Goal: Task Accomplishment & Management: Use online tool/utility

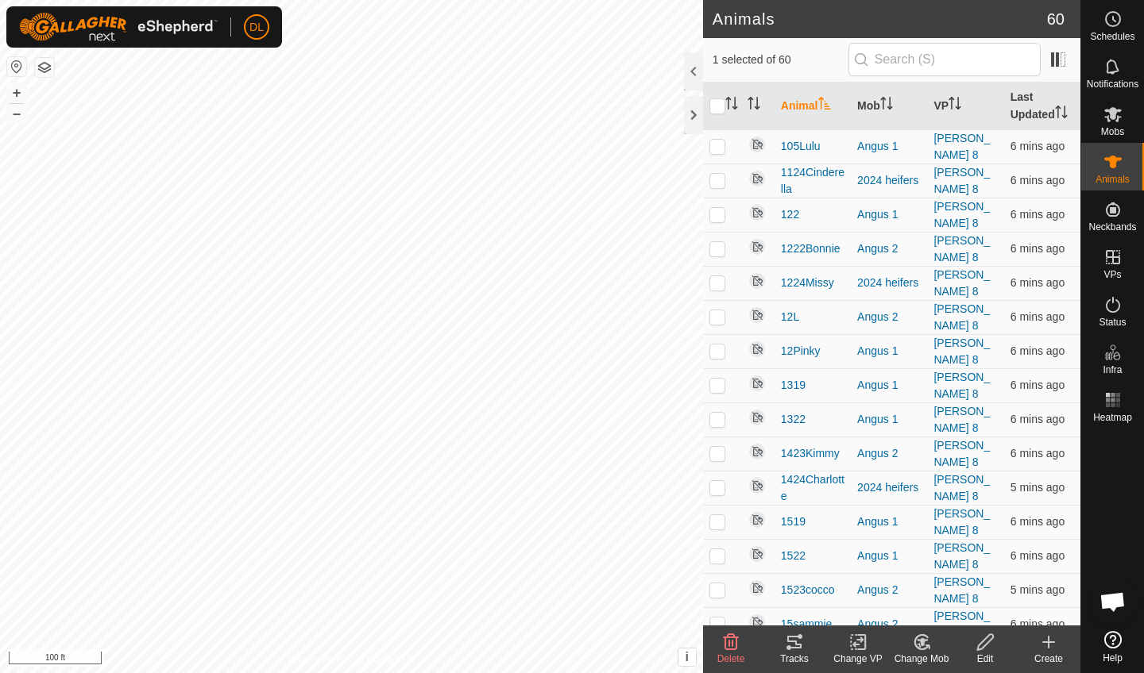
click at [799, 645] on icon at bounding box center [794, 642] width 14 height 13
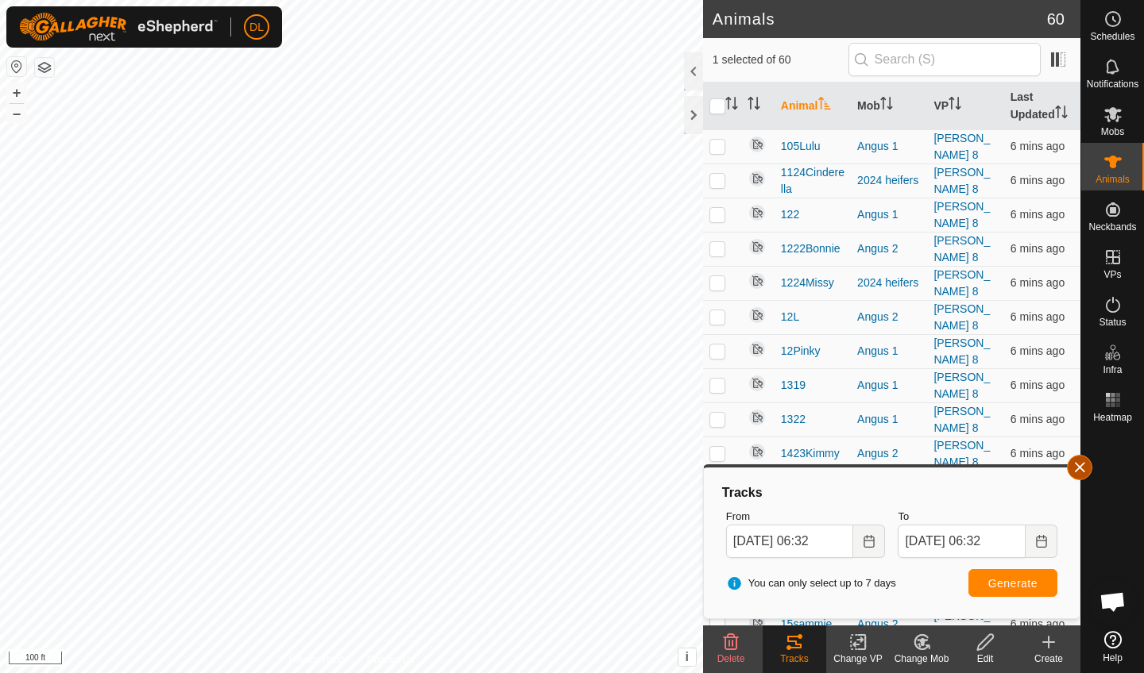
click at [1071, 467] on button "button" at bounding box center [1079, 467] width 25 height 25
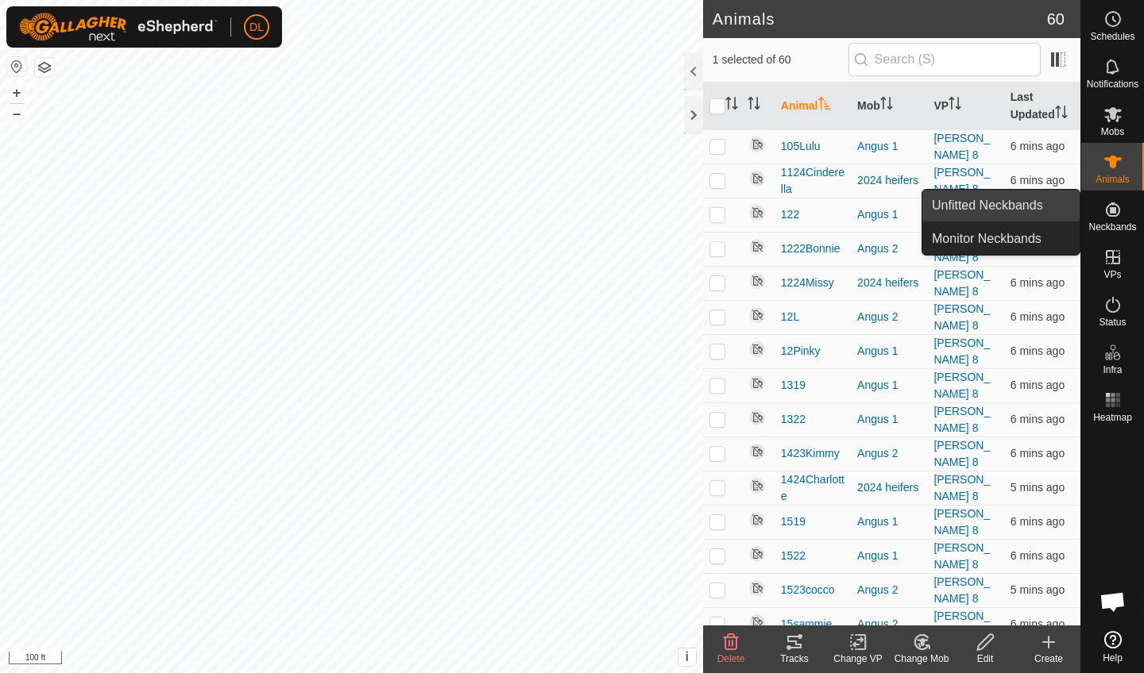
click at [1017, 208] on link "Unfitted Neckbands" at bounding box center [1000, 206] width 157 height 32
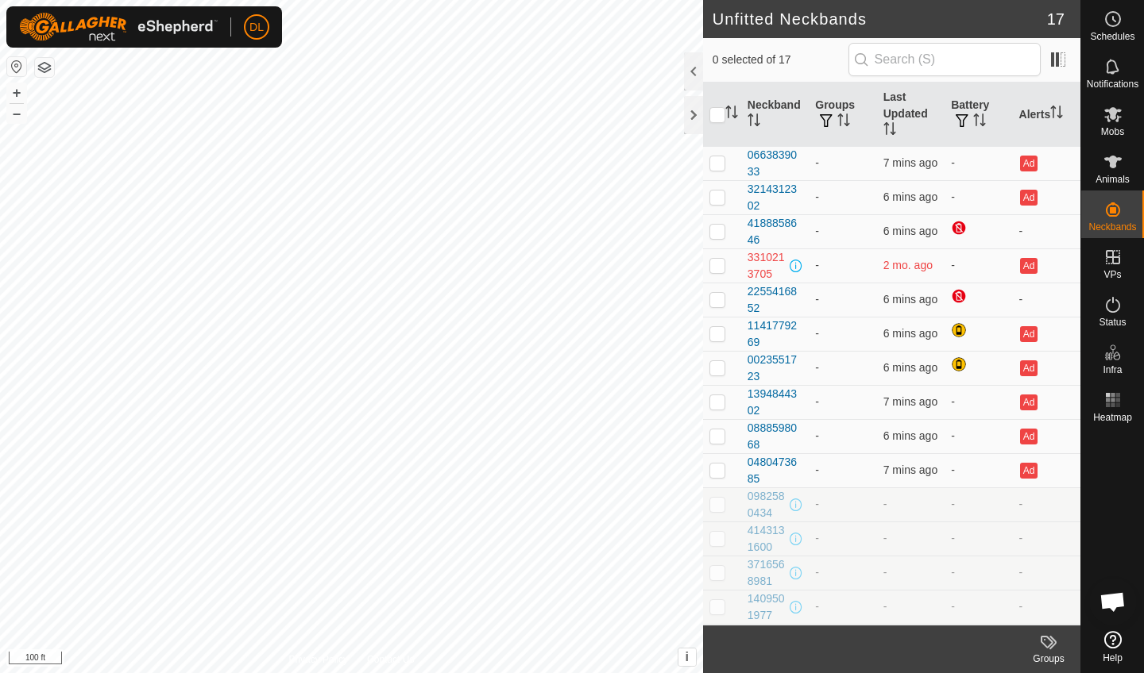
scroll to position [102, 0]
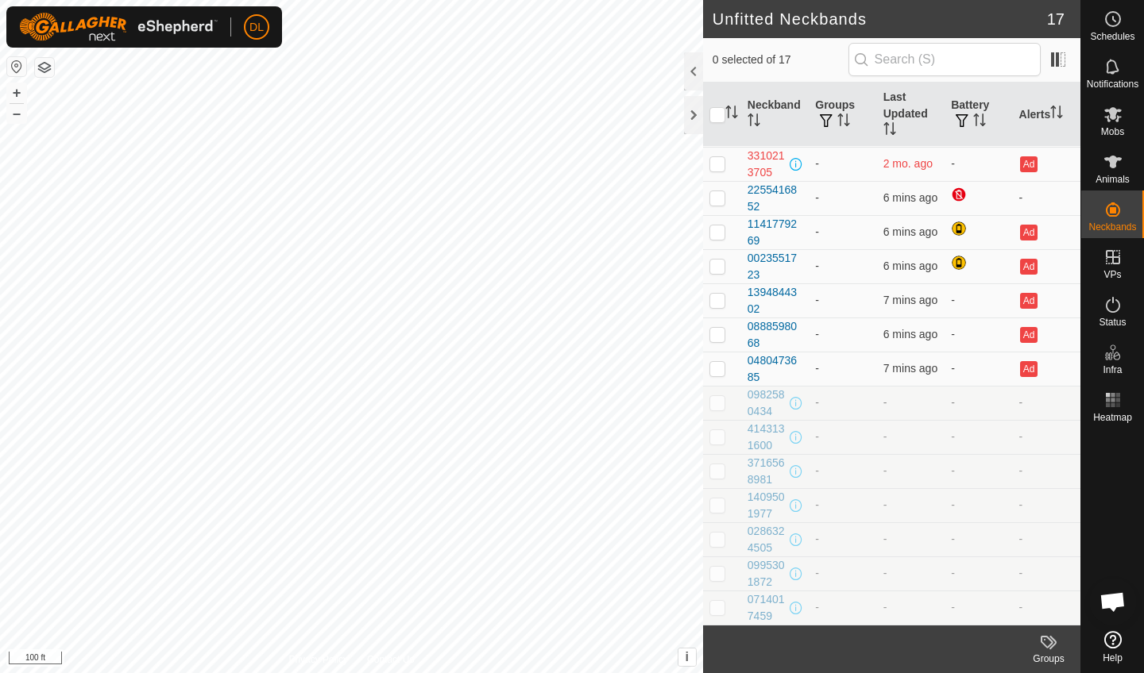
click at [720, 399] on p-checkbox at bounding box center [717, 402] width 16 height 13
checkbox input "true"
click at [716, 443] on p-checkbox at bounding box center [717, 436] width 16 height 13
checkbox input "true"
click at [718, 481] on td at bounding box center [722, 471] width 38 height 34
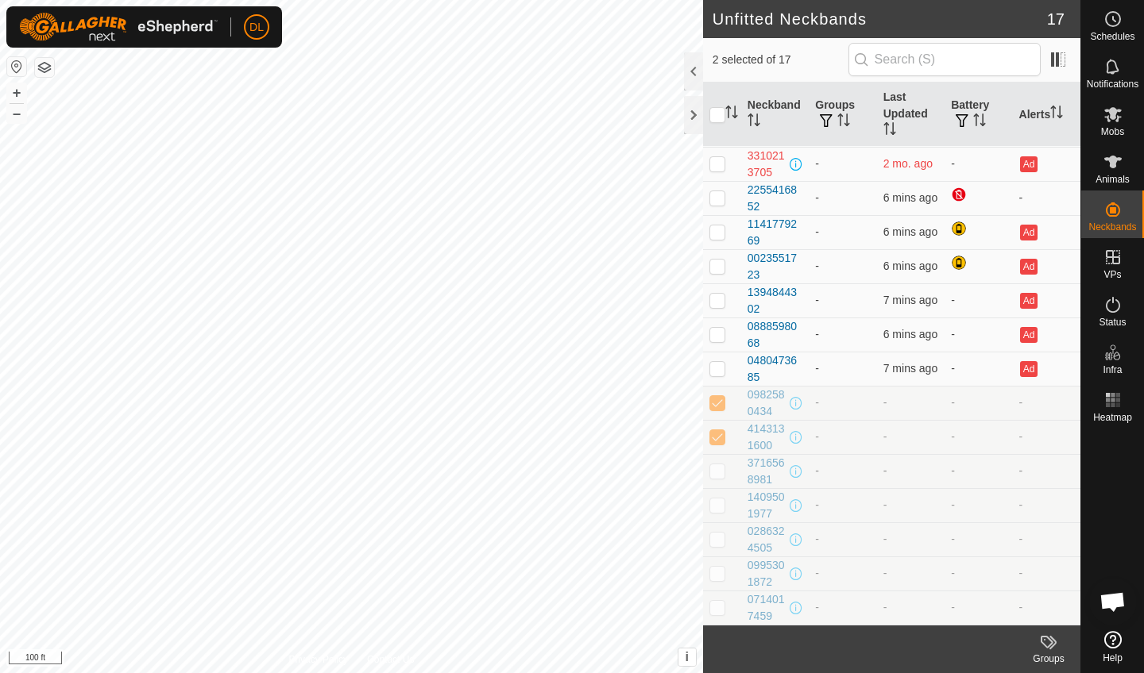
checkbox input "true"
click at [717, 504] on p-checkbox at bounding box center [717, 505] width 16 height 13
checkbox input "true"
click at [717, 540] on p-checkbox at bounding box center [717, 539] width 16 height 13
checkbox input "true"
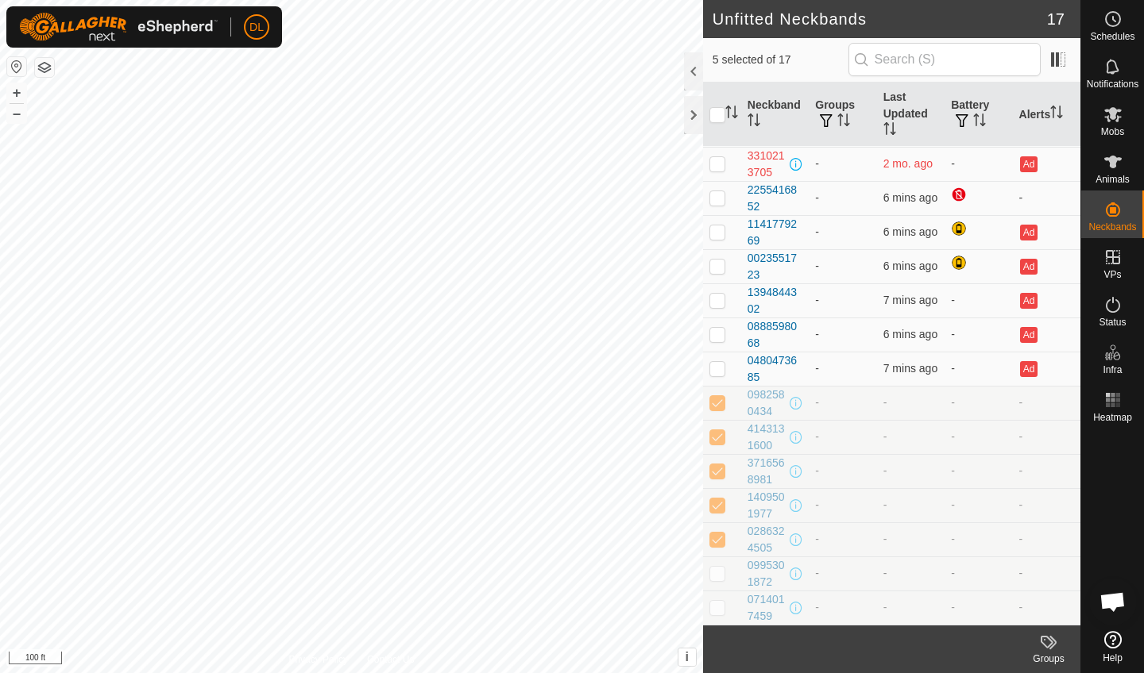
click at [716, 566] on td at bounding box center [722, 574] width 38 height 34
checkbox input "true"
click at [721, 606] on p-checkbox at bounding box center [717, 607] width 16 height 13
checkbox input "true"
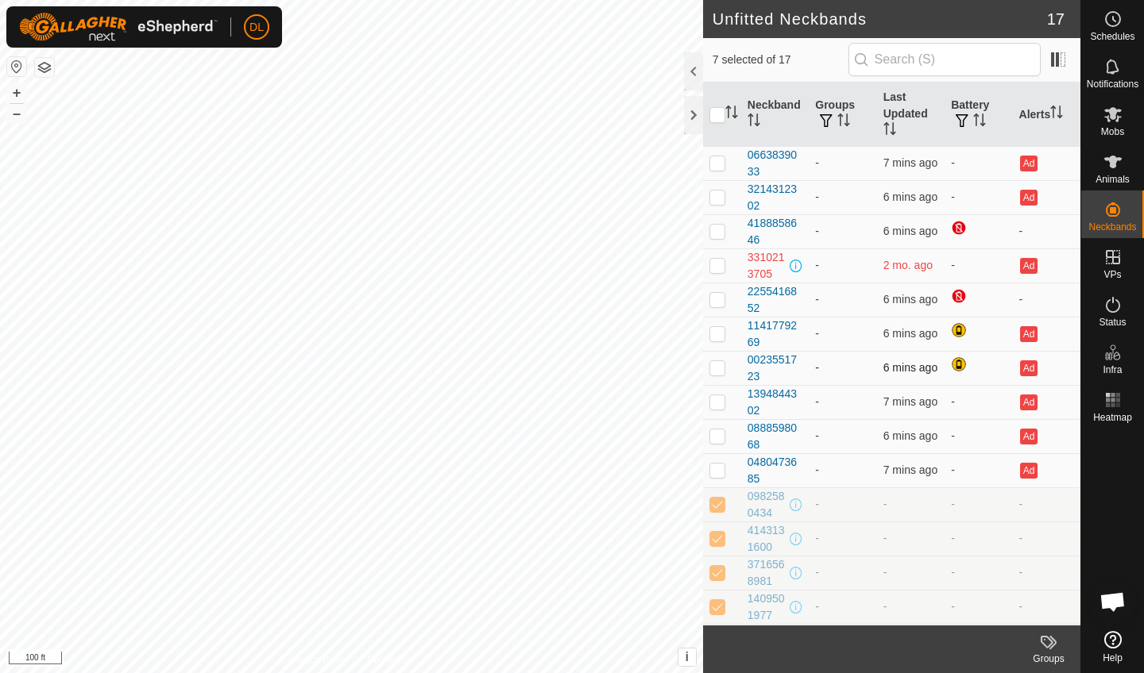
scroll to position [0, 0]
click at [1110, 170] on icon at bounding box center [1112, 161] width 19 height 19
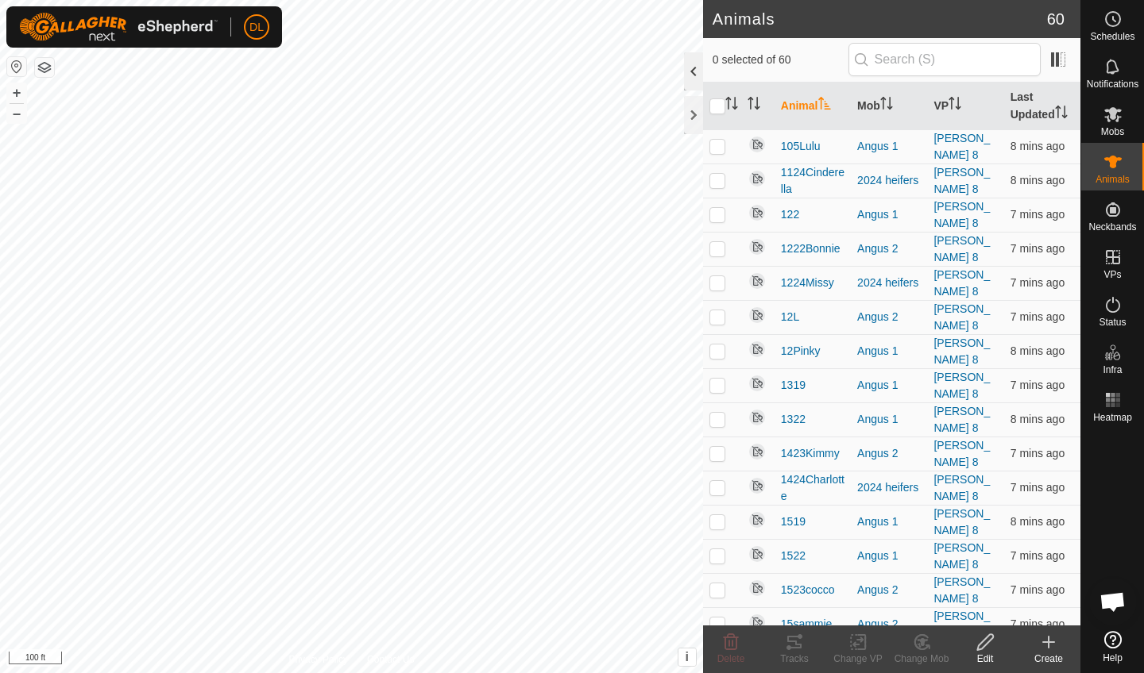
click at [690, 71] on div at bounding box center [693, 71] width 19 height 38
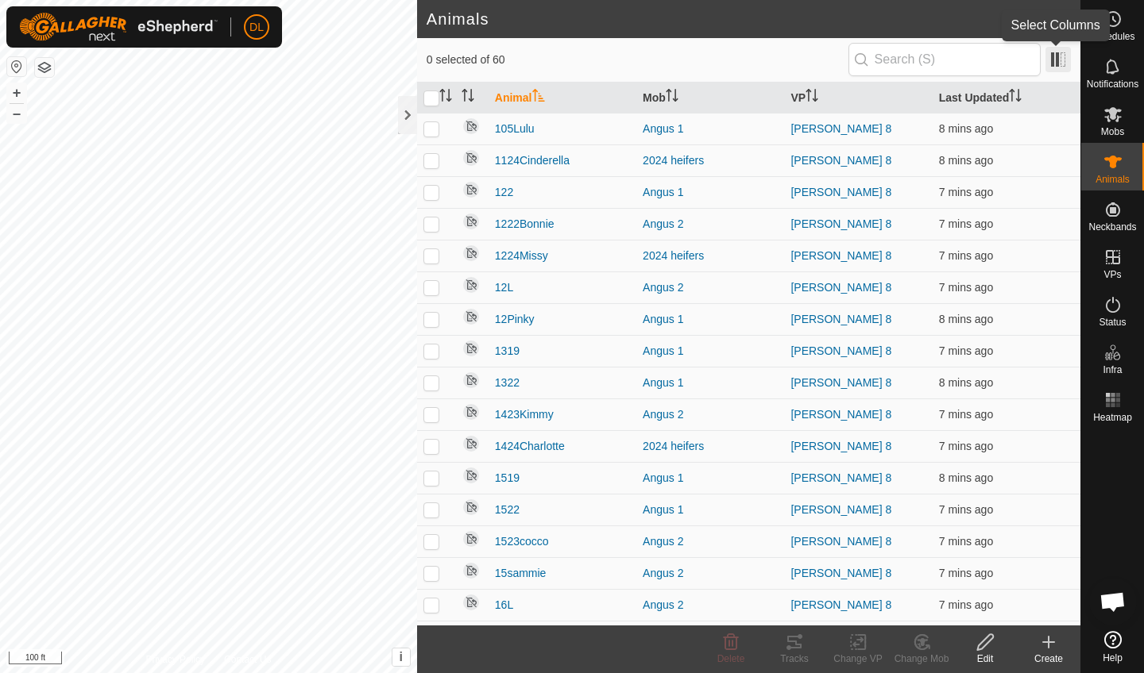
click at [1051, 62] on span at bounding box center [1057, 59] width 25 height 25
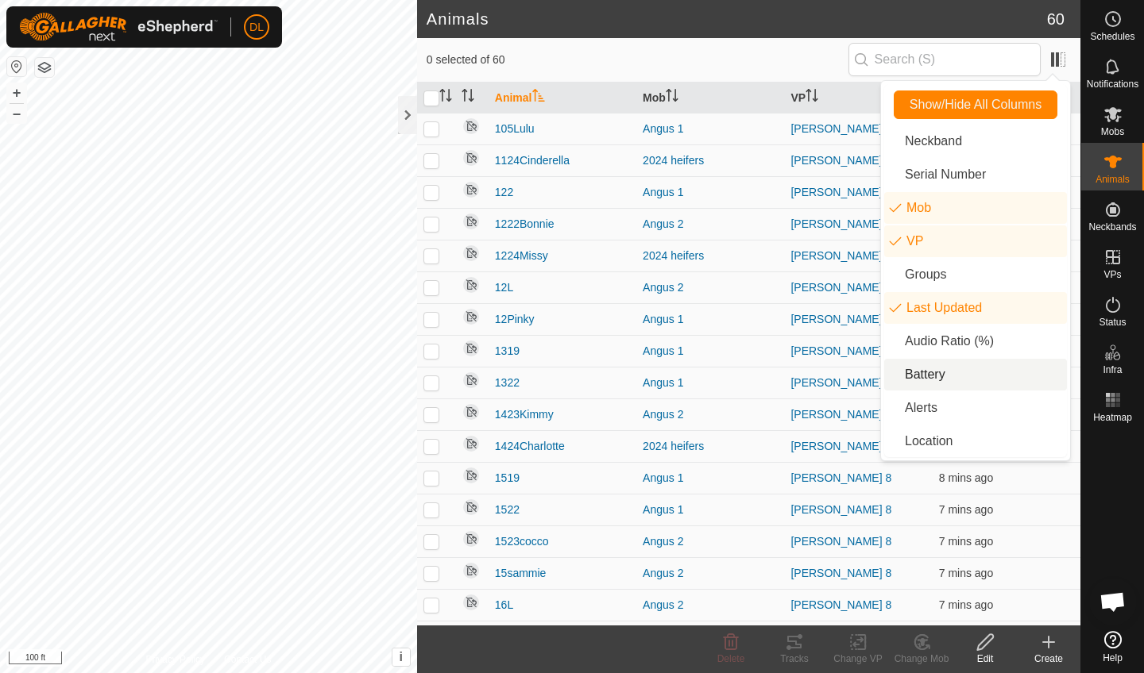
click at [920, 377] on li "Battery" at bounding box center [975, 375] width 183 height 32
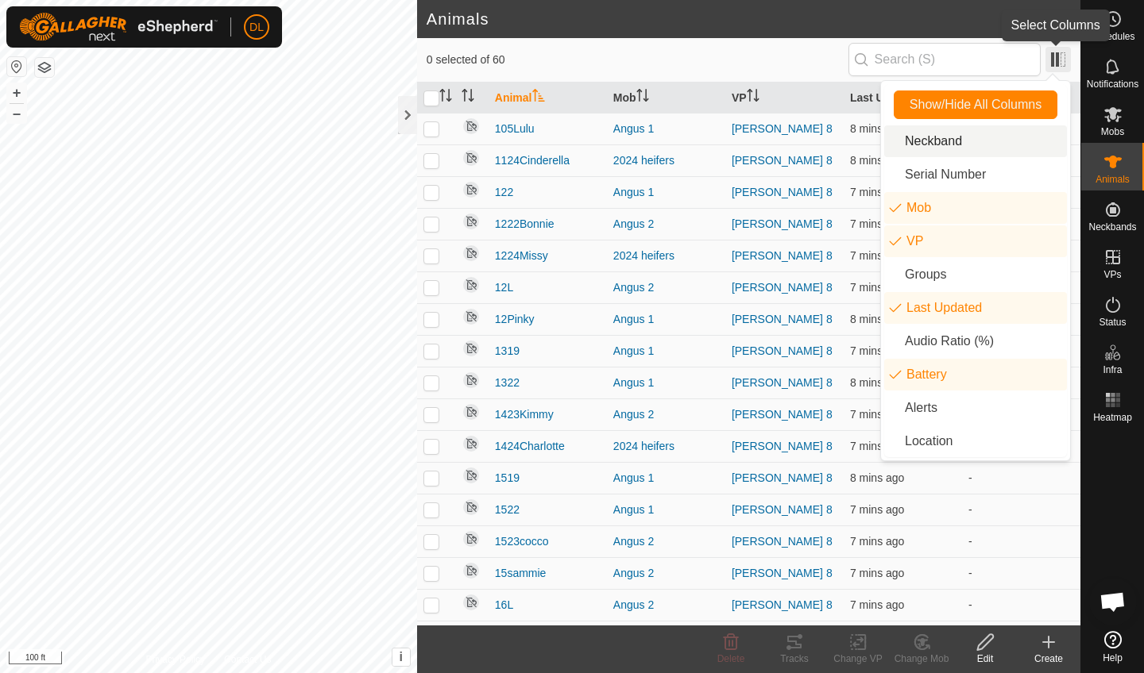
click at [1049, 60] on span at bounding box center [1057, 59] width 25 height 25
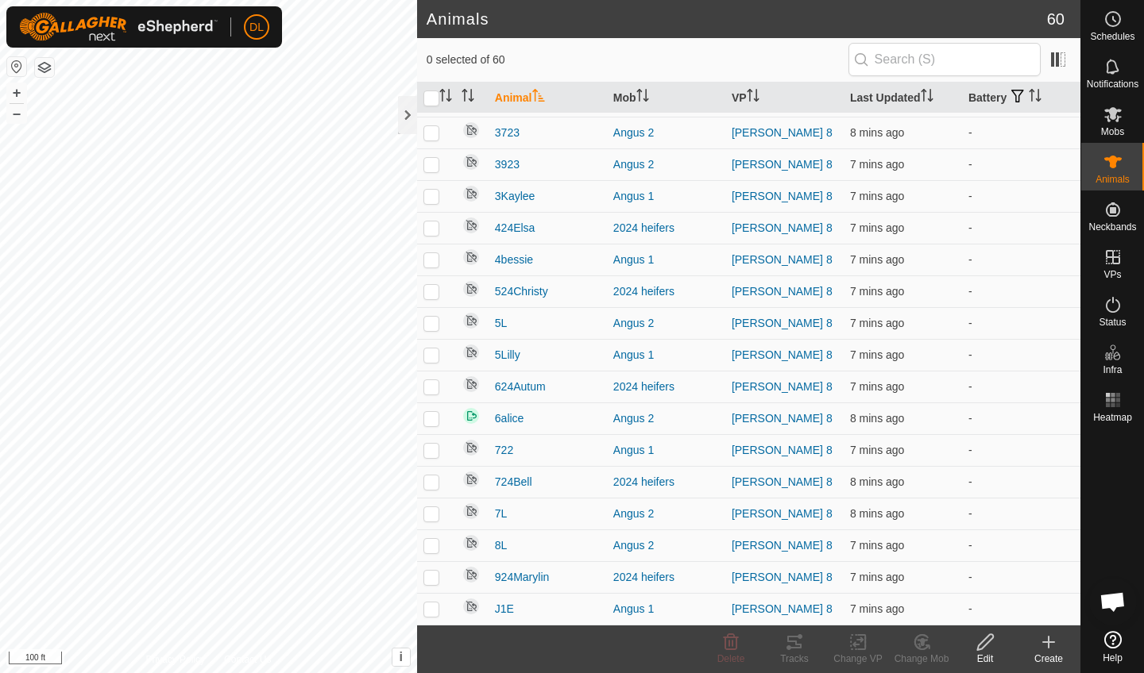
scroll to position [1395, 0]
click at [399, 110] on div at bounding box center [407, 115] width 19 height 38
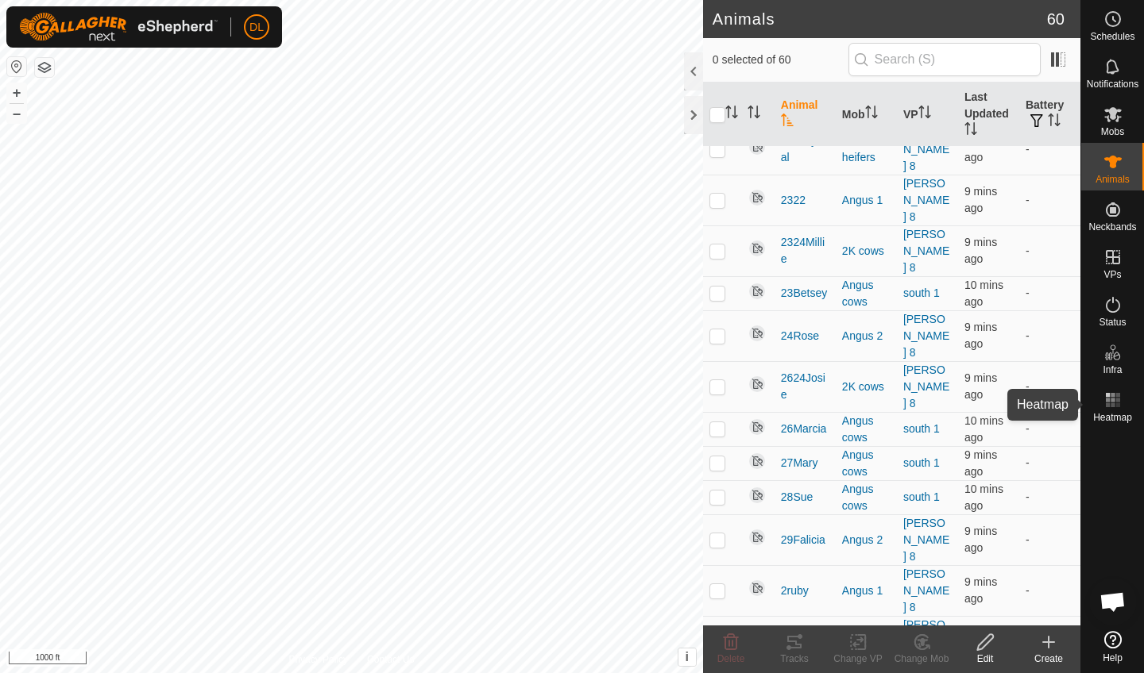
click at [1118, 407] on icon at bounding box center [1112, 400] width 19 height 19
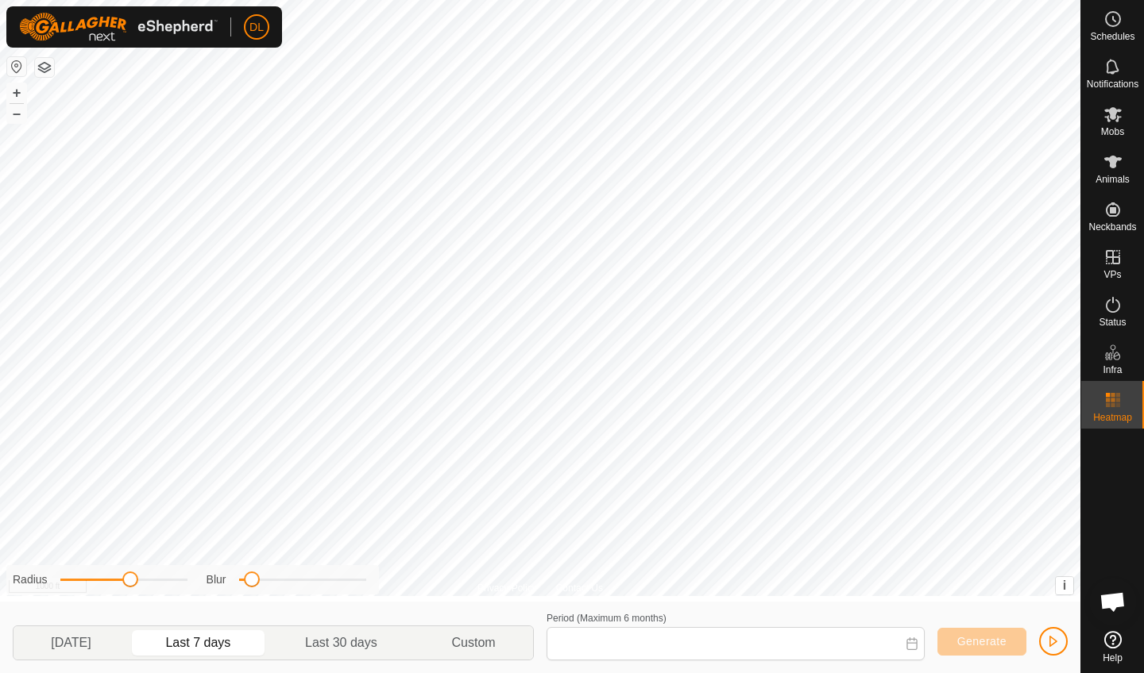
type input "[DATE] - [DATE]"
drag, startPoint x: 130, startPoint y: 584, endPoint x: 84, endPoint y: 581, distance: 46.2
click at [83, 581] on span at bounding box center [83, 580] width 16 height 16
click at [1055, 637] on span "button" at bounding box center [1053, 641] width 13 height 13
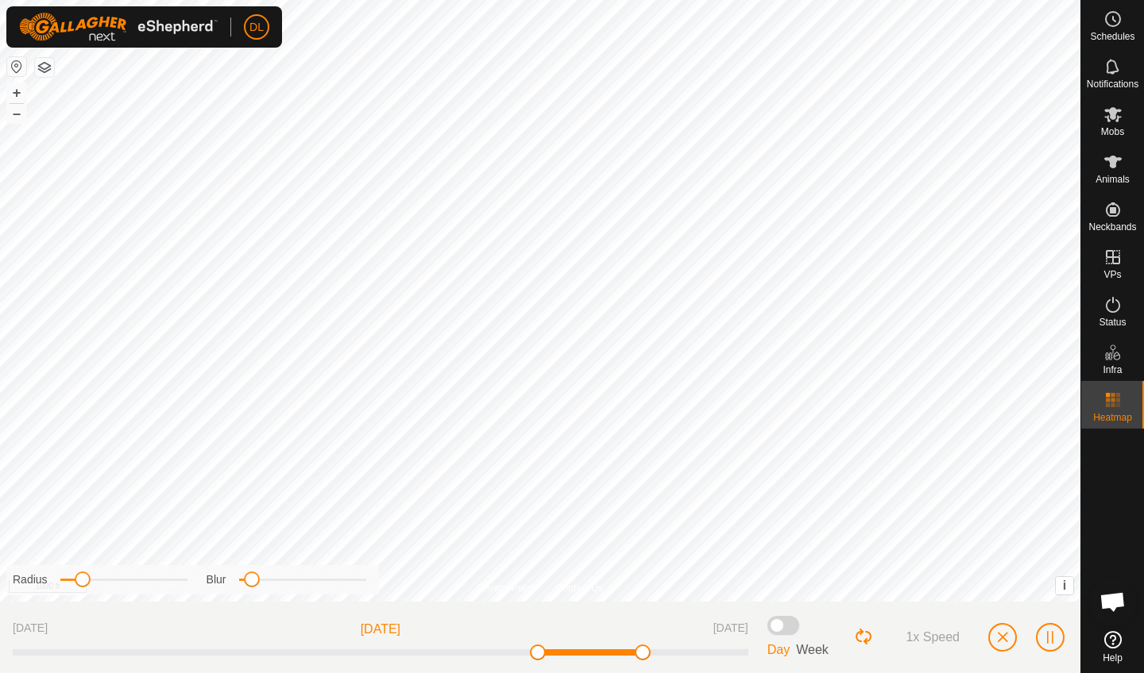
click at [1048, 631] on span "button" at bounding box center [1050, 637] width 13 height 13
click at [1001, 639] on span "button" at bounding box center [1002, 637] width 13 height 13
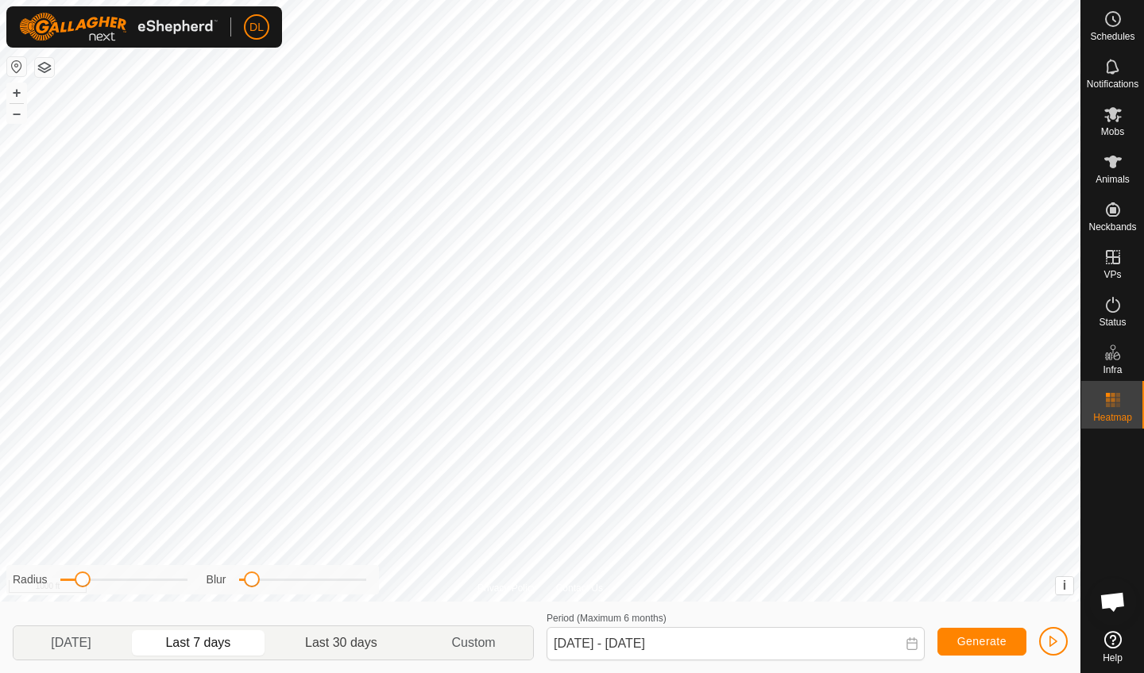
click at [353, 646] on p-togglebutton "Last 30 days" at bounding box center [341, 643] width 146 height 33
type input "[DATE] - [DATE]"
click at [355, 639] on p-togglebutton "Last 30 days" at bounding box center [341, 643] width 146 height 33
